Goal: Navigation & Orientation: Find specific page/section

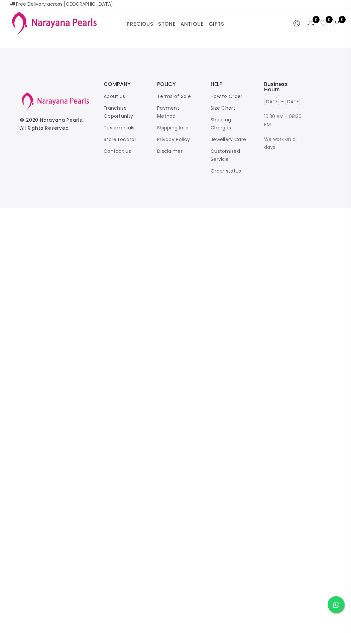
select select "INR"
